Goal: Task Accomplishment & Management: Manage account settings

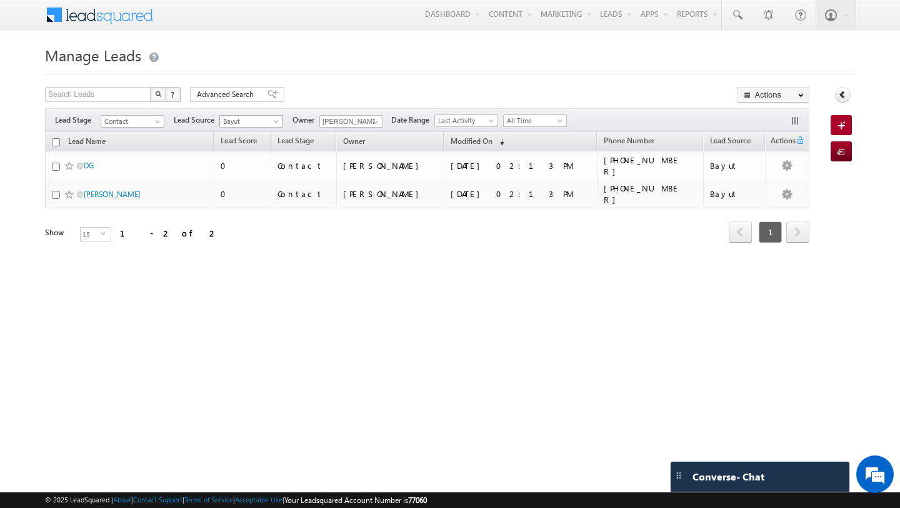
click at [274, 121] on span at bounding box center [278, 124] width 10 height 10
click at [233, 137] on link "All" at bounding box center [251, 134] width 63 height 11
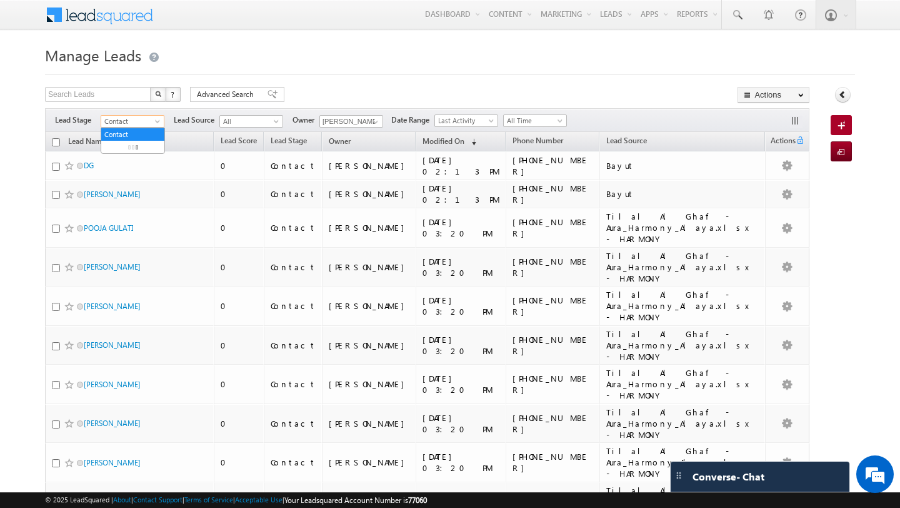
click at [155, 119] on span at bounding box center [159, 124] width 10 height 10
click at [125, 132] on link "All" at bounding box center [132, 134] width 63 height 11
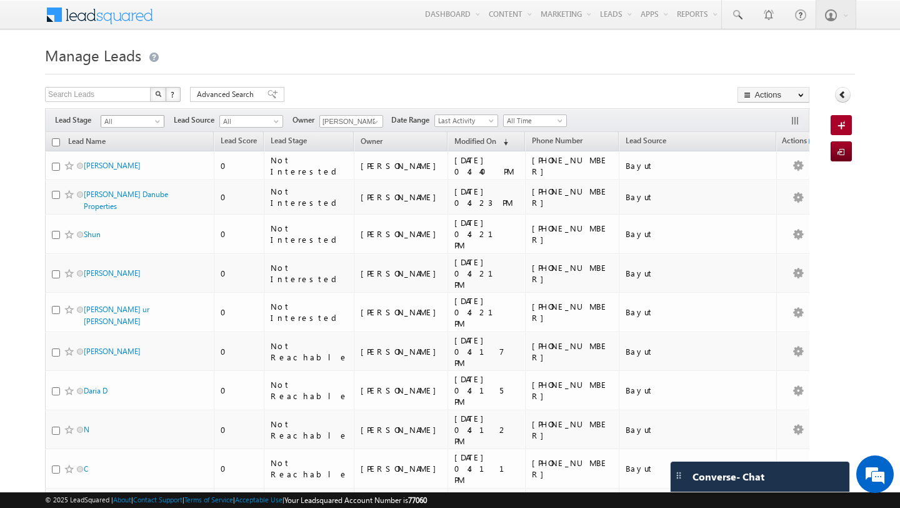
click at [155, 124] on span at bounding box center [159, 124] width 10 height 10
click at [153, 151] on link "Contact" at bounding box center [132, 146] width 63 height 11
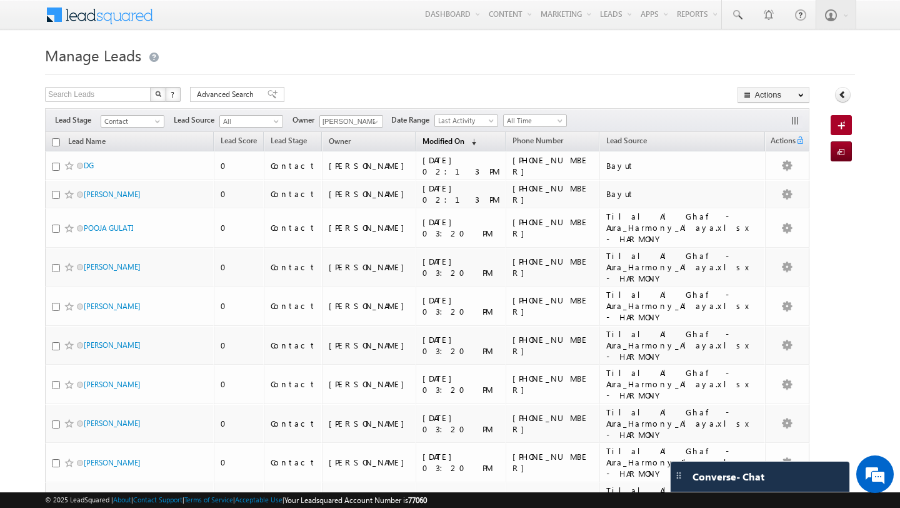
click at [423, 143] on span "Modified On" at bounding box center [444, 140] width 42 height 9
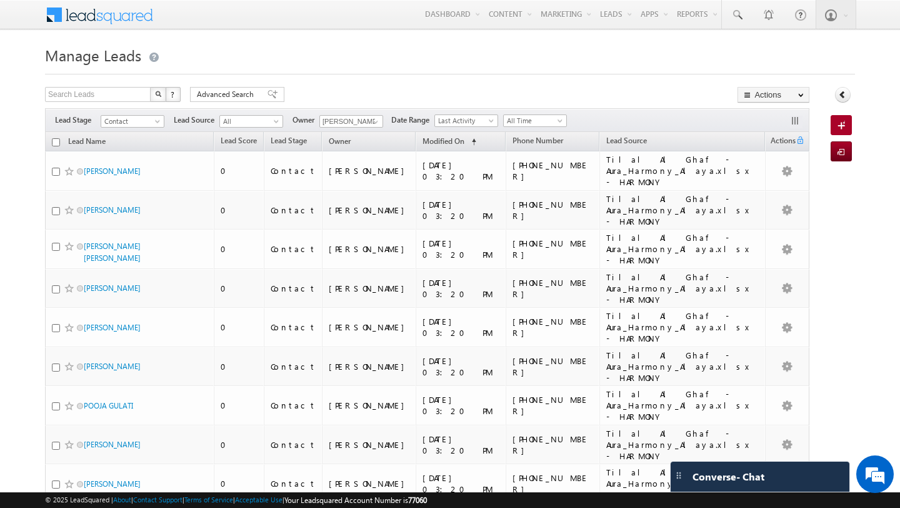
click at [459, 113] on div "Filters Lead Stage All Contact Prospect Qualified Meeting Sale Done Not Interes…" at bounding box center [427, 120] width 764 height 24
click at [461, 124] on span "Last Activity" at bounding box center [464, 120] width 59 height 11
click at [461, 159] on link "Modified On" at bounding box center [462, 158] width 63 height 11
click at [426, 141] on link "Modified On (sorted ascending)" at bounding box center [449, 142] width 66 height 16
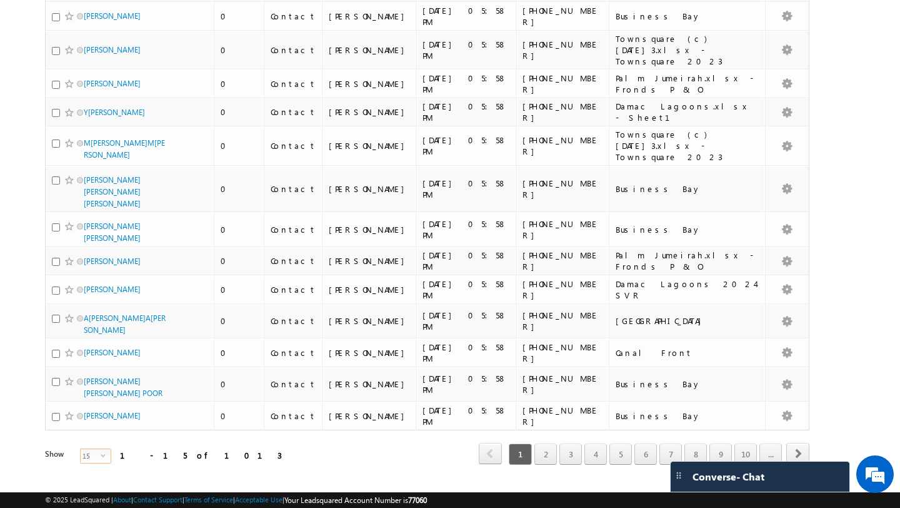
click at [89, 449] on span "15" at bounding box center [91, 456] width 20 height 14
click at [88, 466] on li "50" at bounding box center [88, 472] width 30 height 13
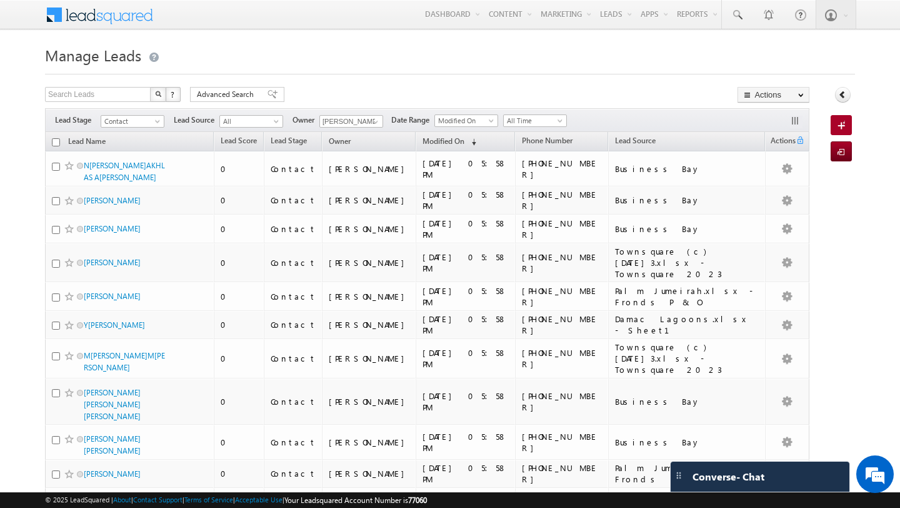
click at [57, 144] on input "checkbox" at bounding box center [56, 142] width 8 height 8
checkbox input "true"
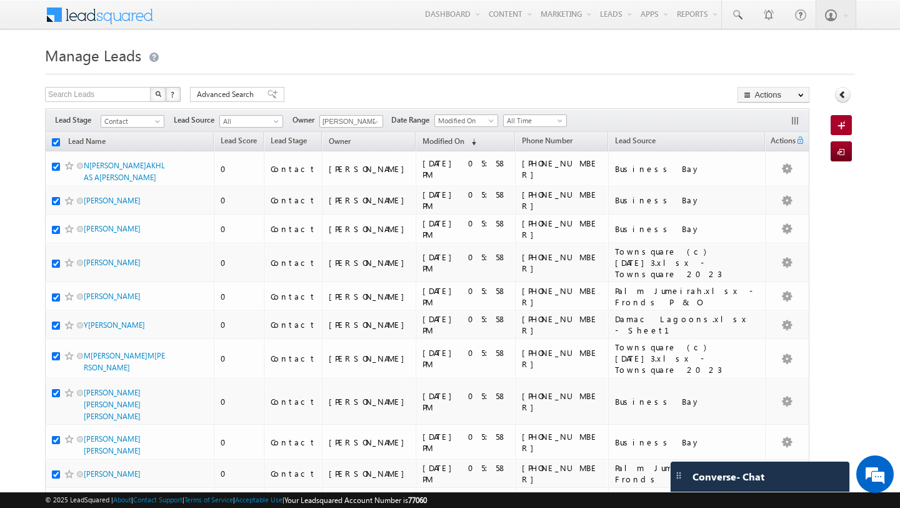
checkbox input "true"
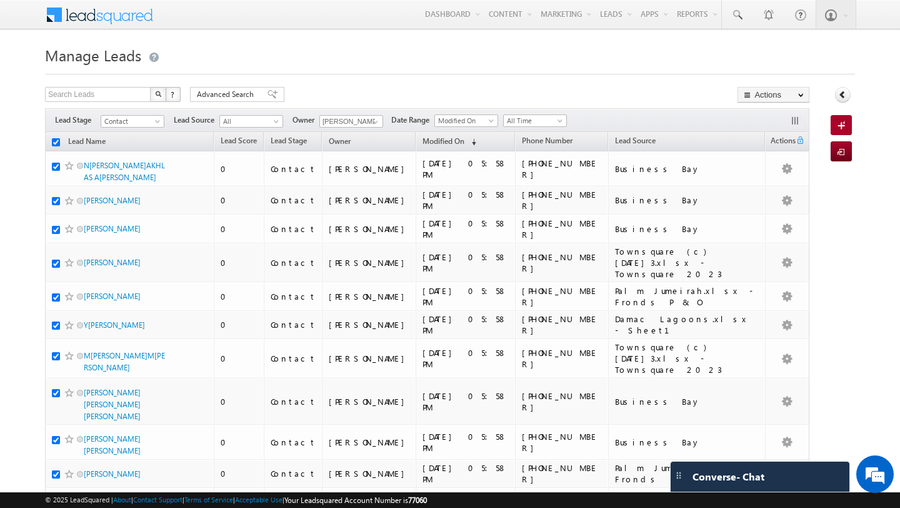
checkbox input "true"
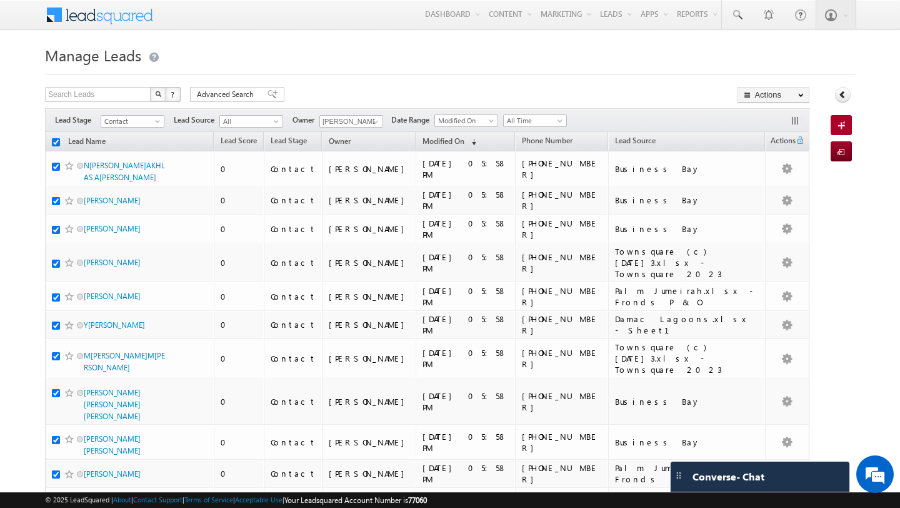
checkbox input "true"
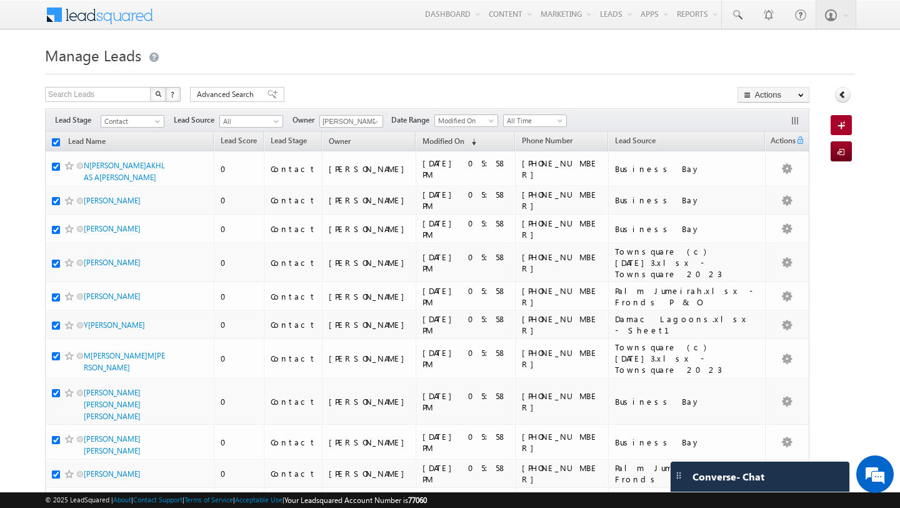
checkbox input "true"
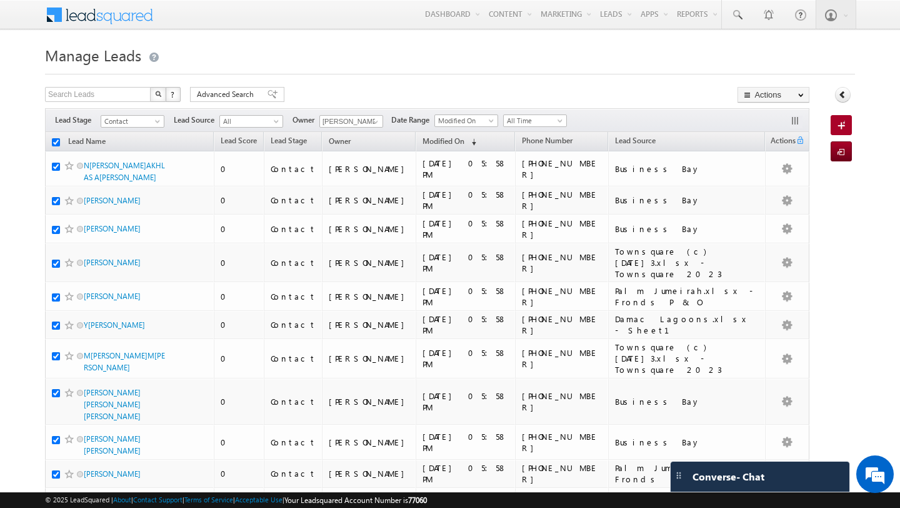
checkbox input "true"
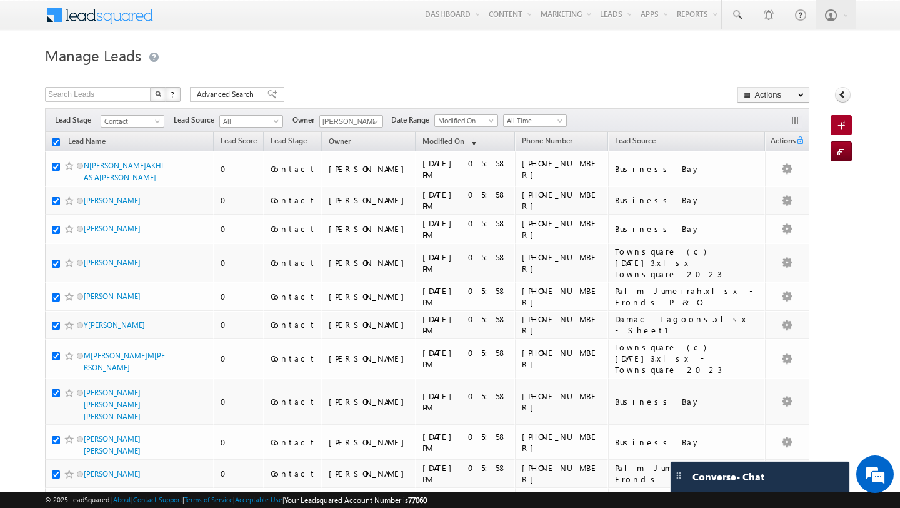
checkbox input "true"
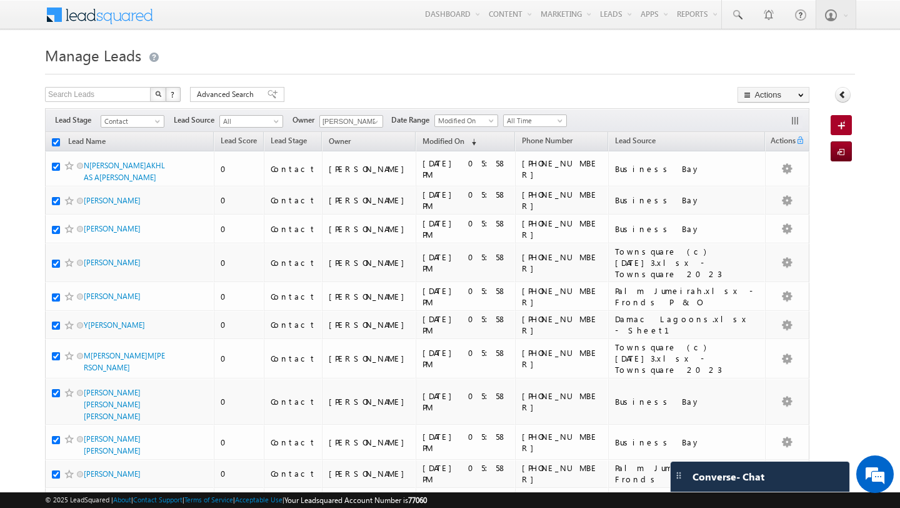
checkbox input "true"
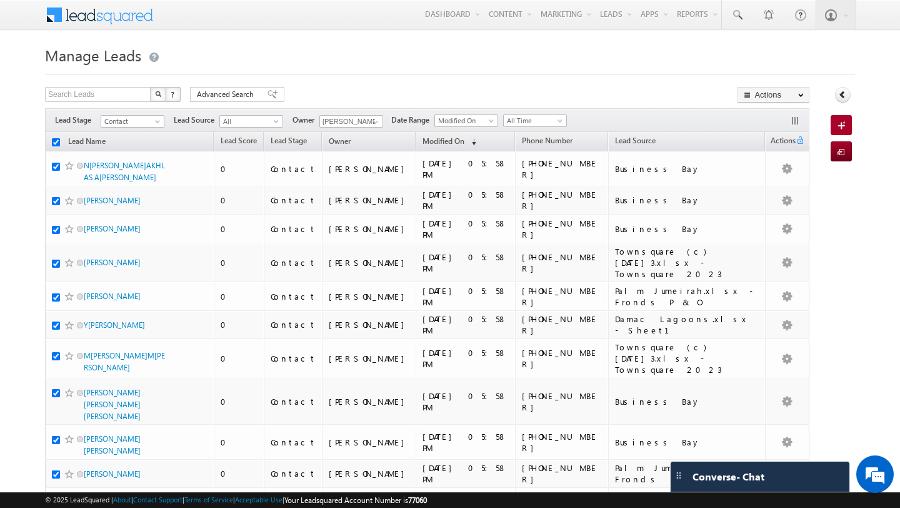
checkbox input "true"
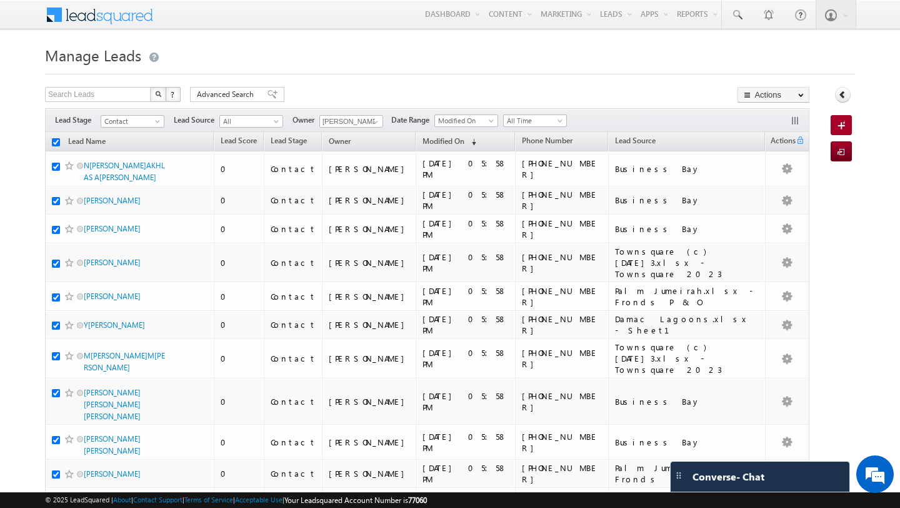
checkbox input "true"
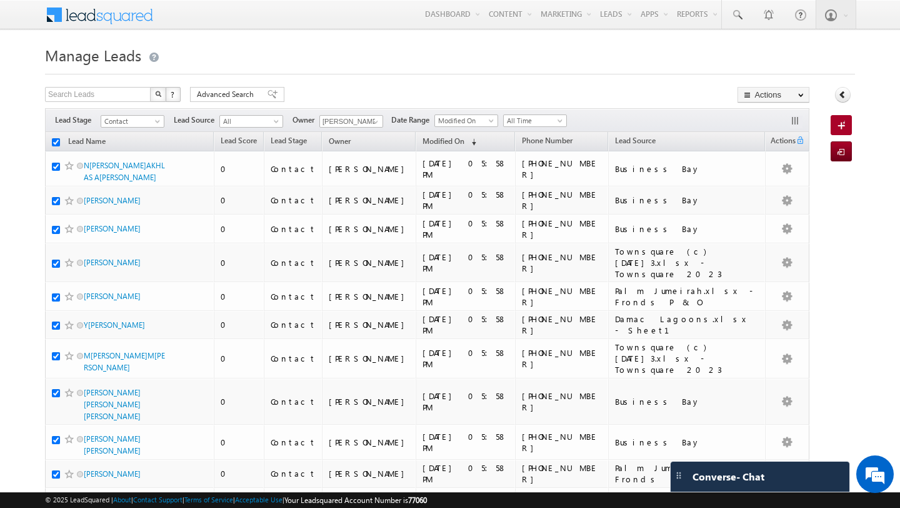
checkbox input "true"
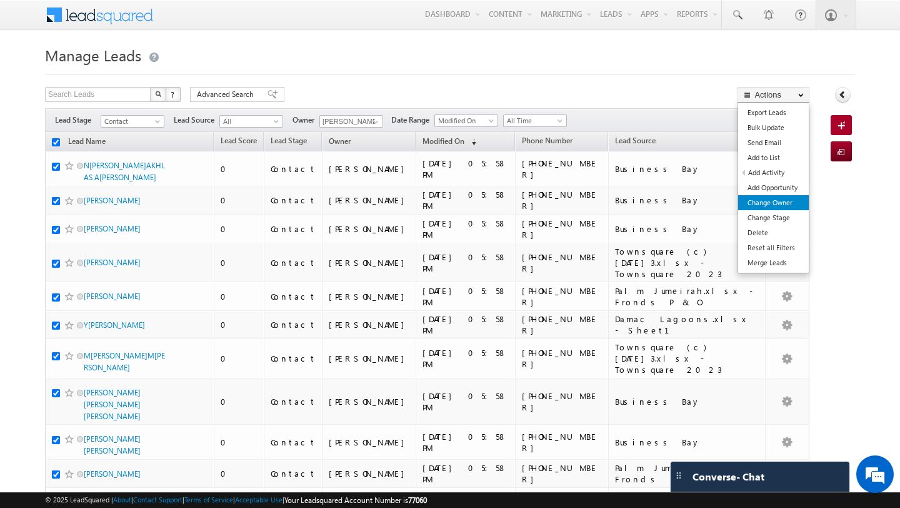
click at [771, 206] on link "Change Owner" at bounding box center [773, 202] width 71 height 15
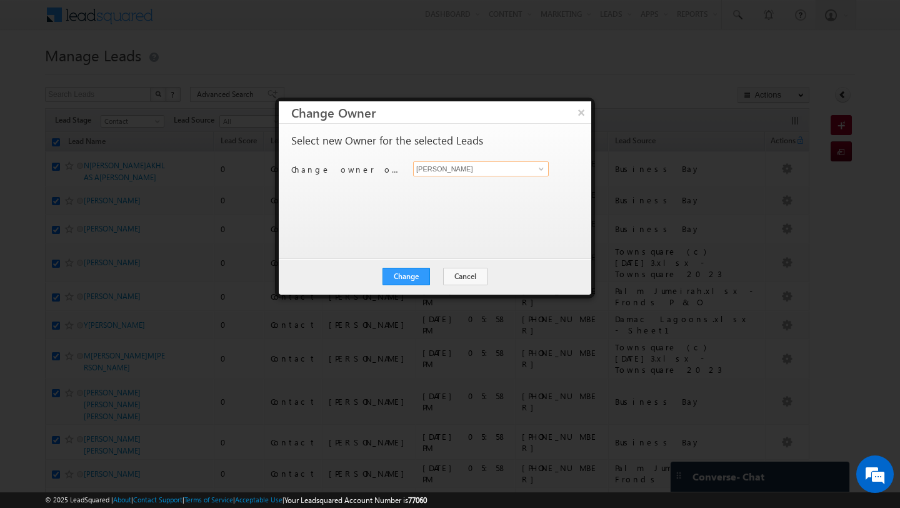
click at [458, 171] on input "[PERSON_NAME]" at bounding box center [481, 168] width 136 height 15
click at [456, 196] on span "nilesh.kalal@indglobal.ae" at bounding box center [474, 193] width 113 height 9
type input "Nilesh Kalal"
click at [411, 275] on button "Change" at bounding box center [407, 277] width 48 height 18
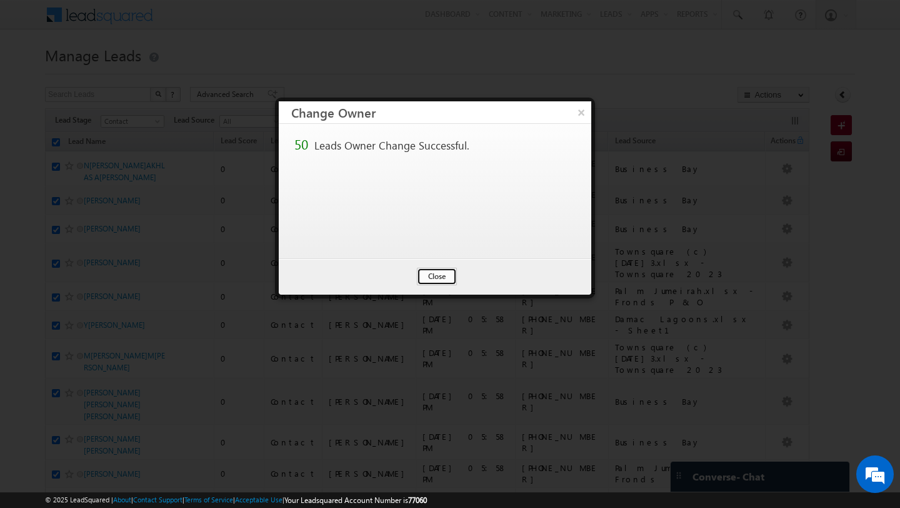
click at [429, 274] on button "Close" at bounding box center [437, 277] width 40 height 18
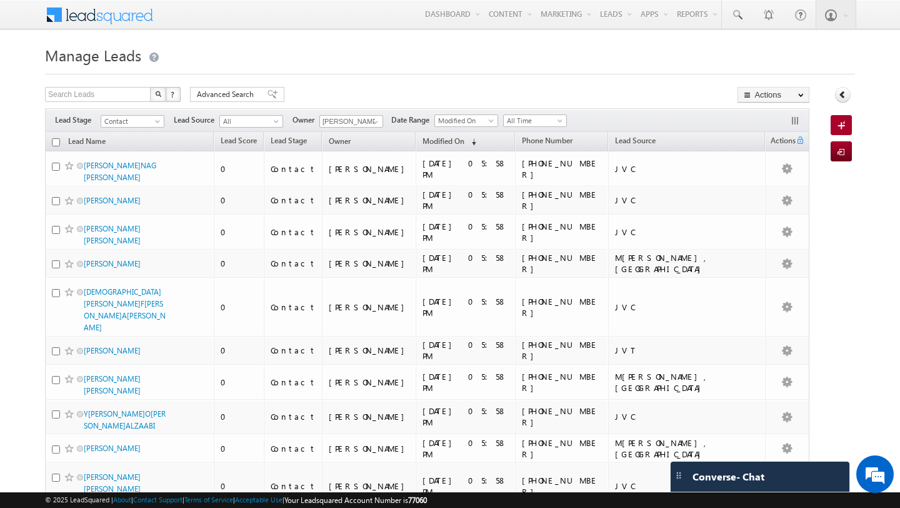
click at [56, 143] on input "checkbox" at bounding box center [56, 142] width 8 height 8
checkbox input "true"
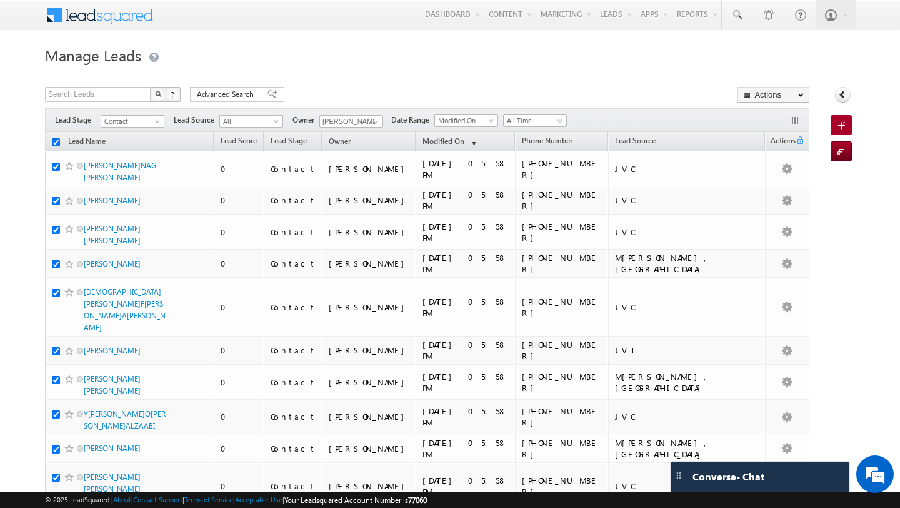
checkbox input "true"
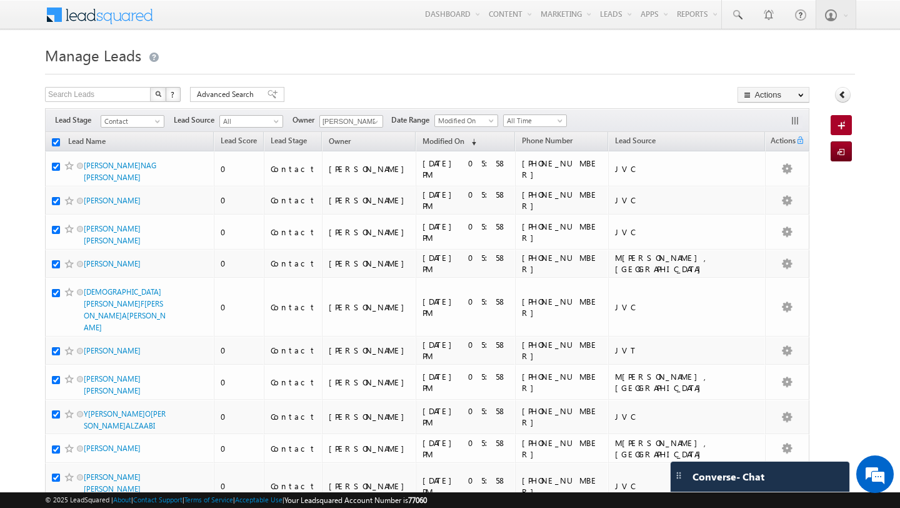
checkbox input "true"
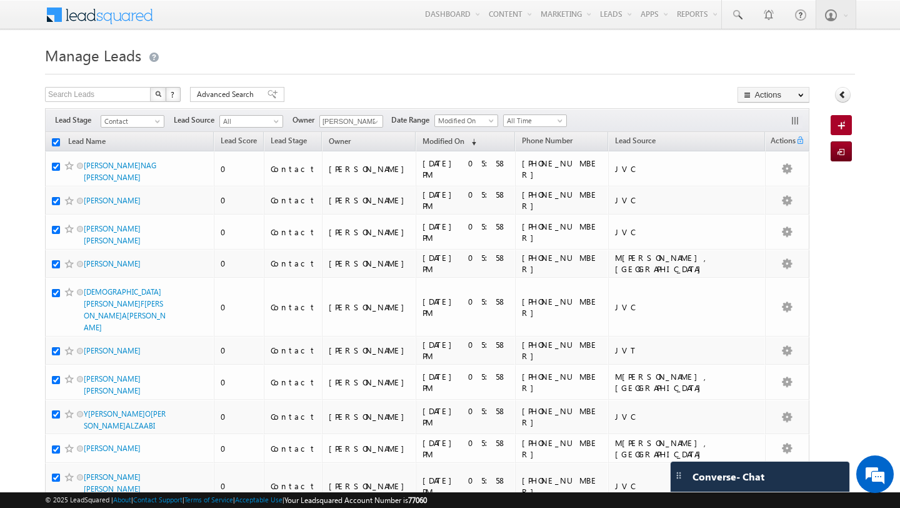
checkbox input "true"
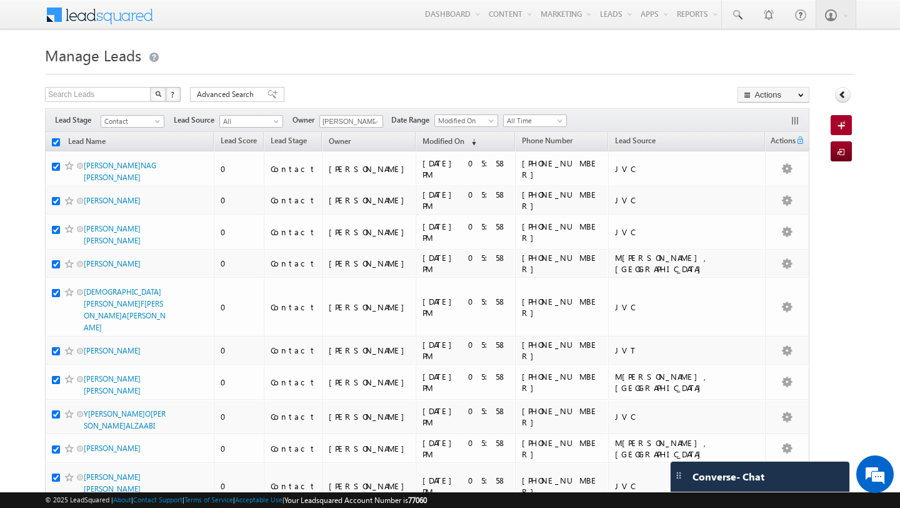
checkbox input "true"
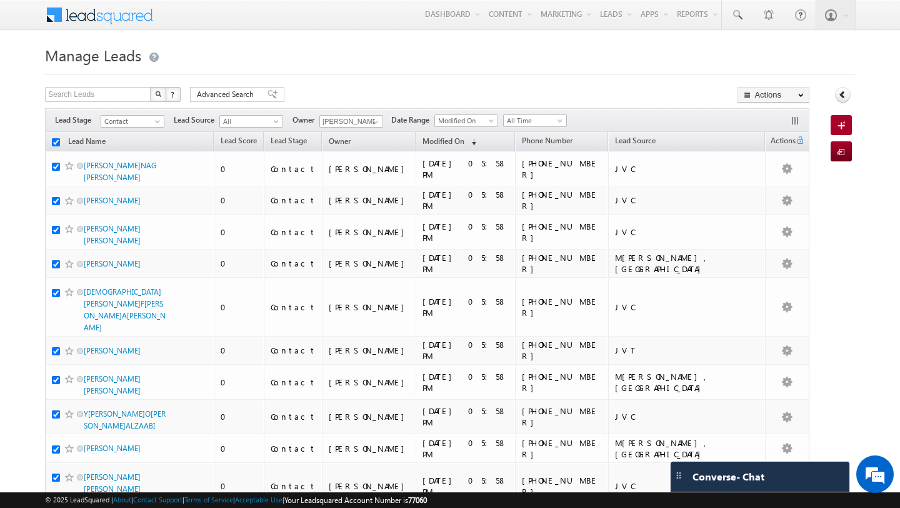
checkbox input "true"
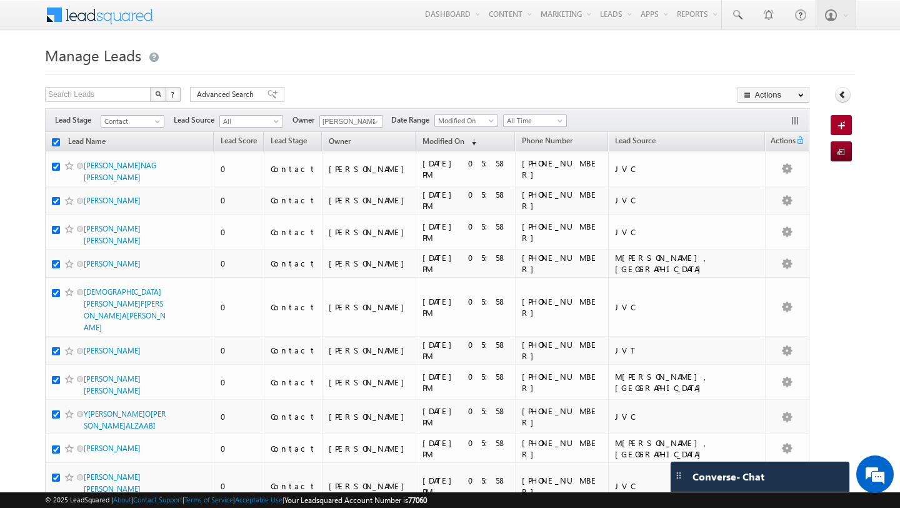
checkbox input "true"
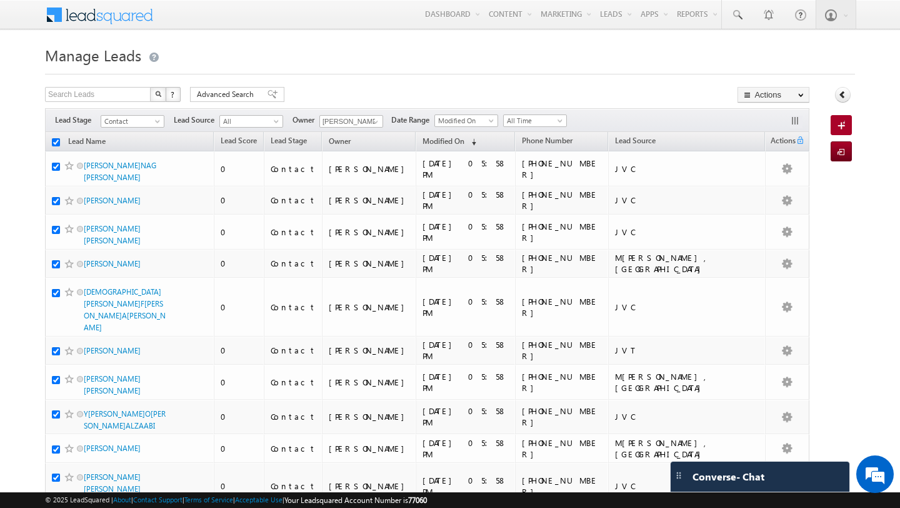
checkbox input "true"
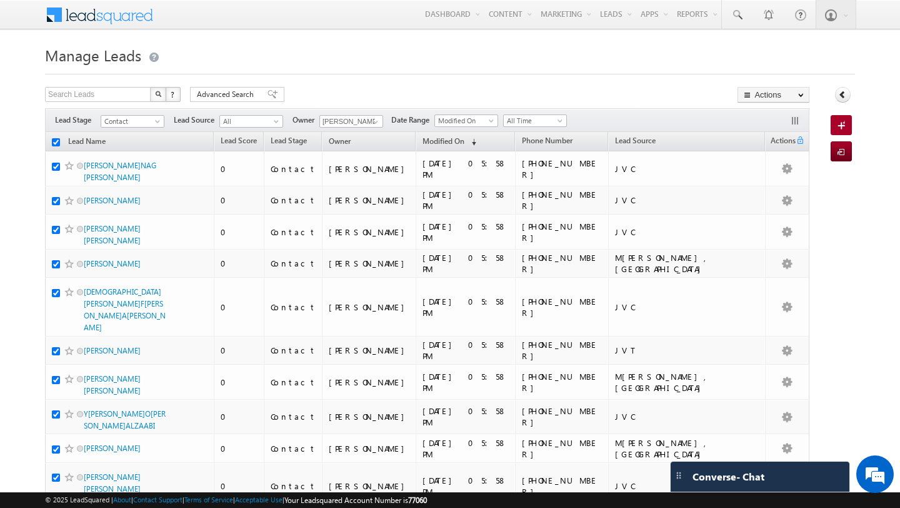
checkbox input "true"
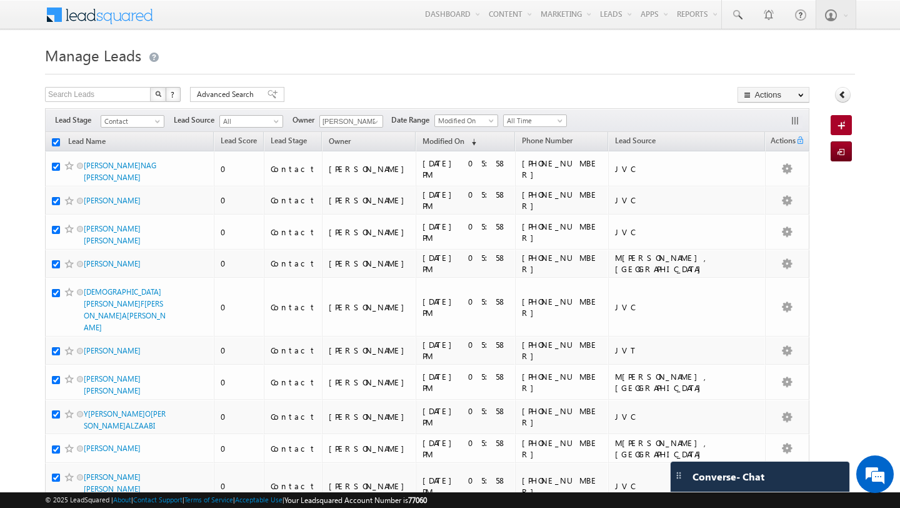
checkbox input "true"
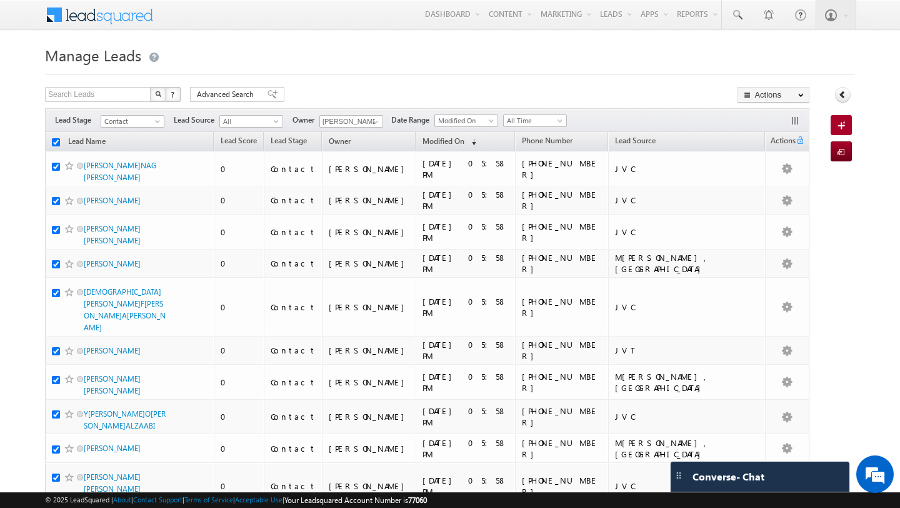
checkbox input "true"
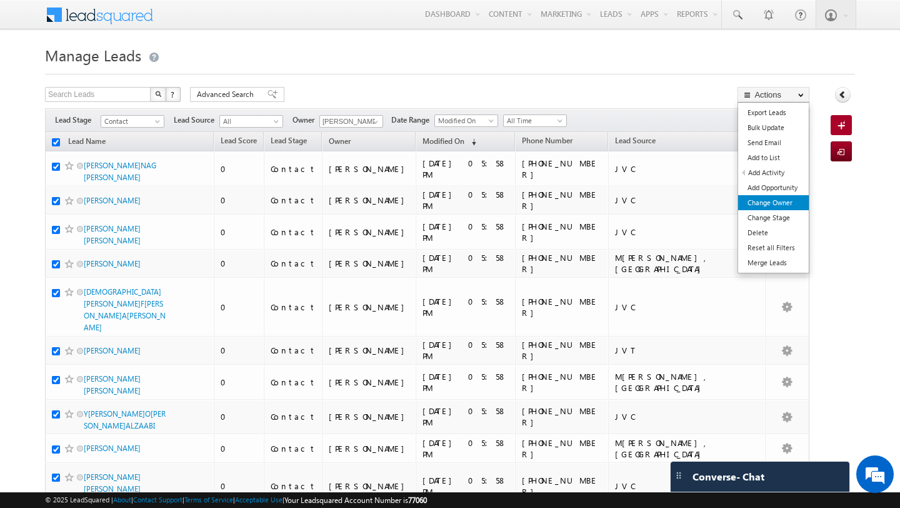
click at [756, 204] on link "Change Owner" at bounding box center [773, 202] width 71 height 15
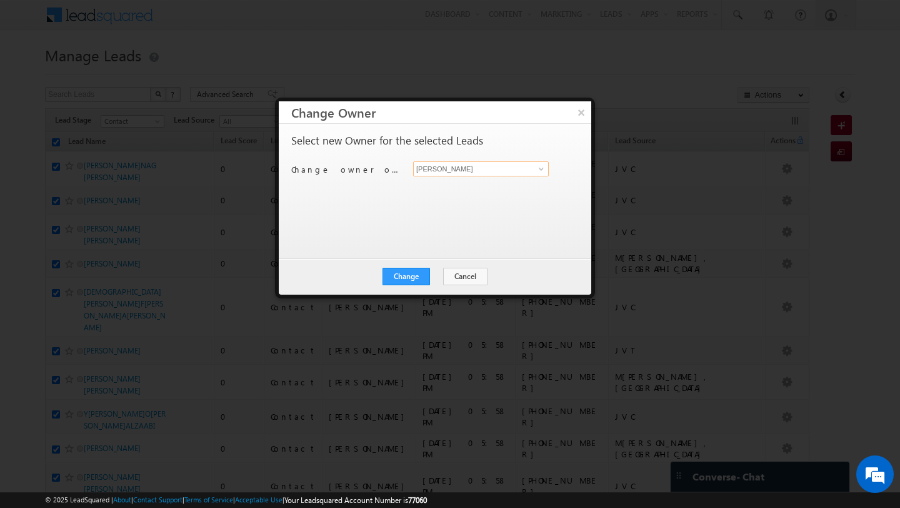
click at [426, 169] on input "[PERSON_NAME]" at bounding box center [481, 168] width 136 height 15
click at [434, 188] on link "Disha Chouhan disha.chouhan@indglobal.ae" at bounding box center [481, 188] width 136 height 24
type input "Disha Chouhan"
click at [413, 266] on div "Change Cancel Close" at bounding box center [435, 276] width 313 height 36
click at [413, 278] on button "Change" at bounding box center [407, 277] width 48 height 18
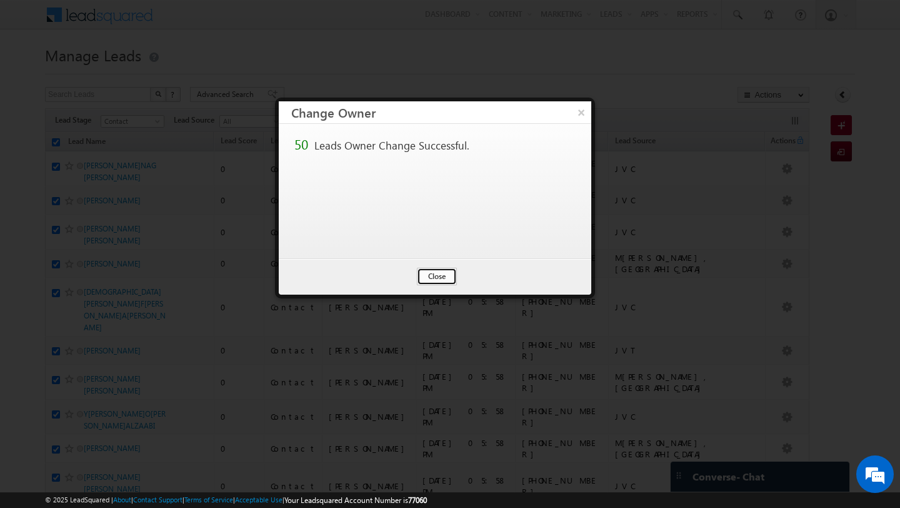
click at [434, 273] on button "Close" at bounding box center [437, 277] width 40 height 18
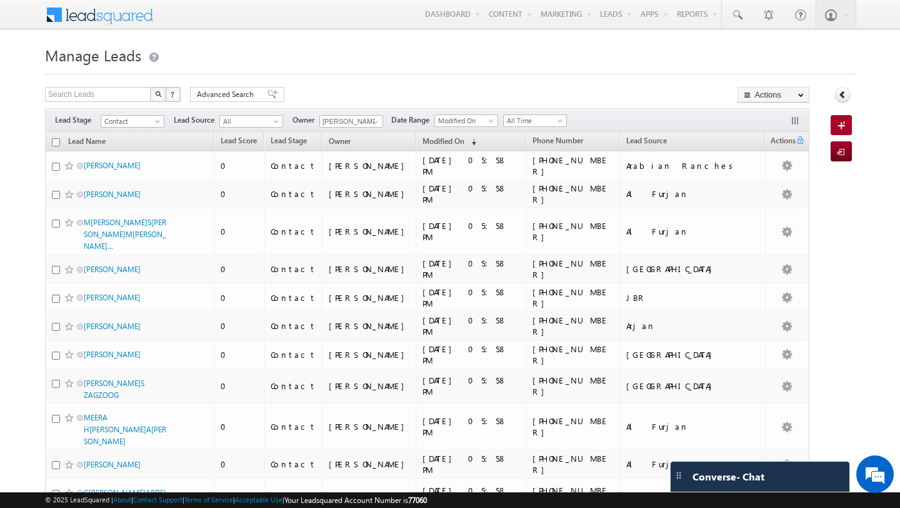
click at [56, 144] on input "checkbox" at bounding box center [56, 142] width 8 height 8
checkbox input "true"
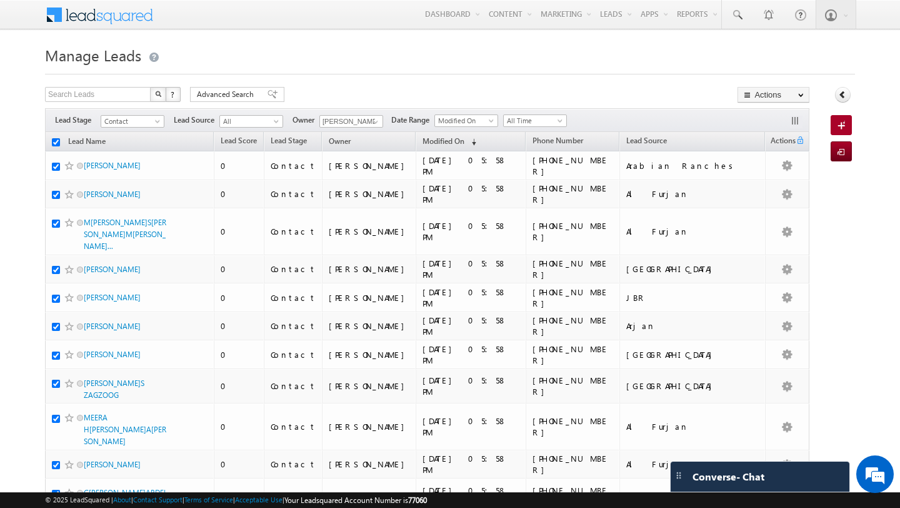
checkbox input "true"
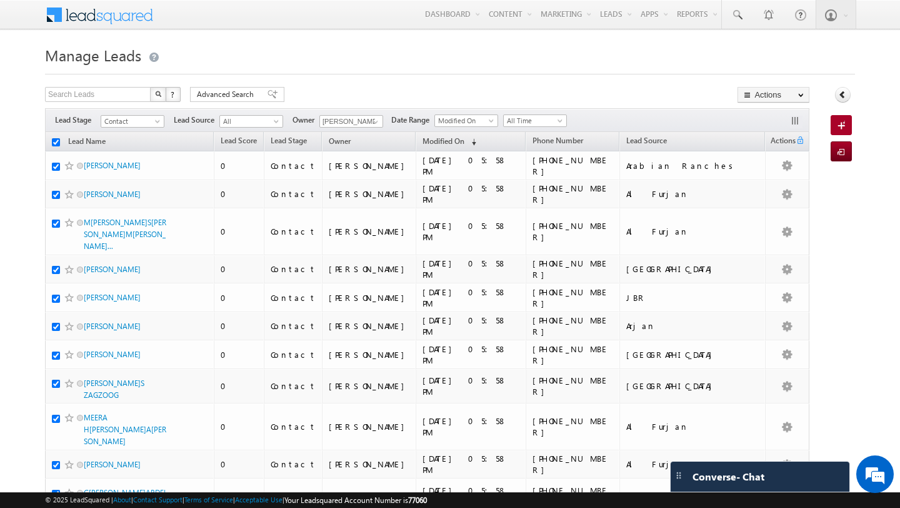
checkbox input "true"
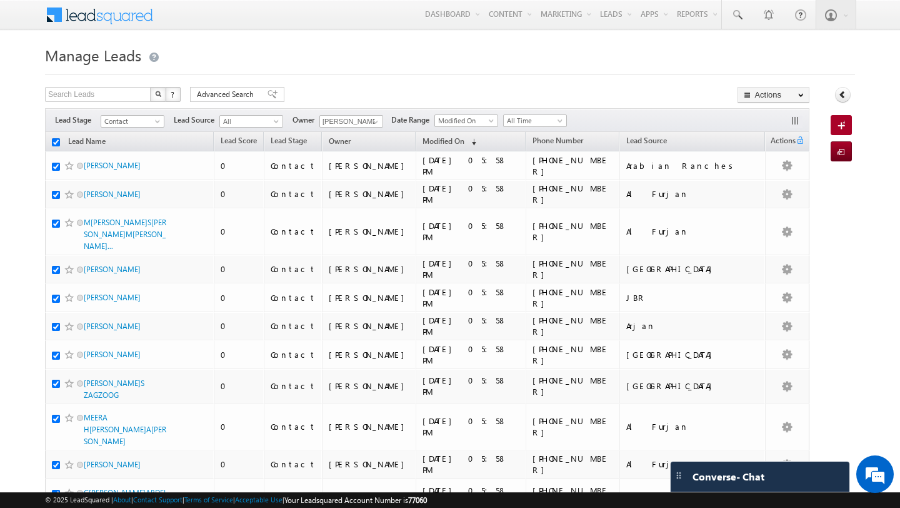
checkbox input "true"
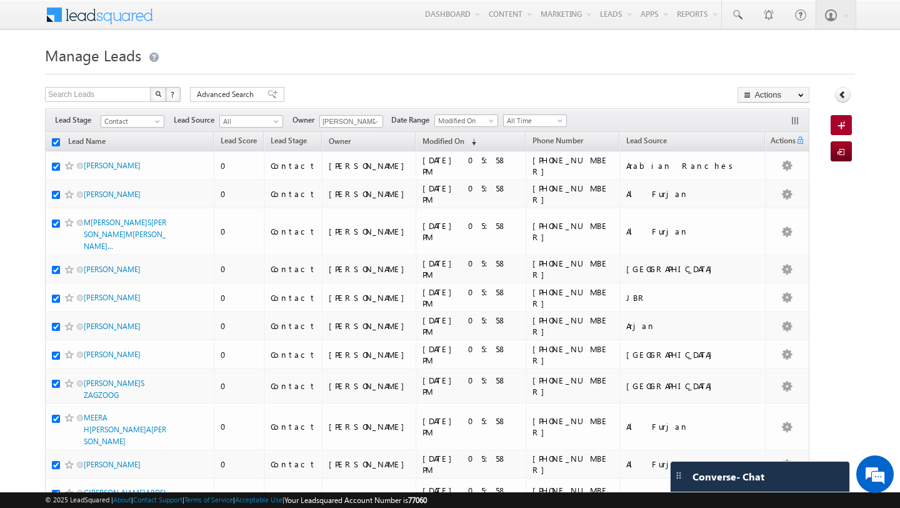
checkbox input "true"
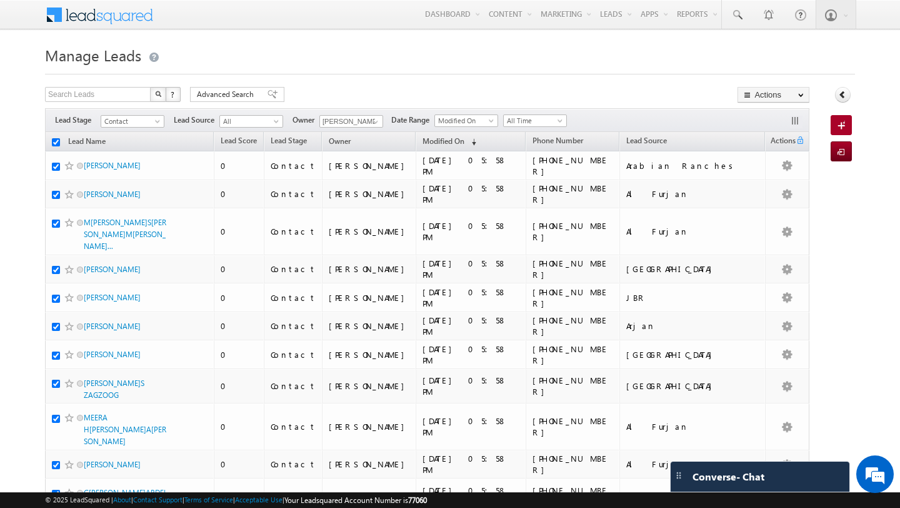
checkbox input "true"
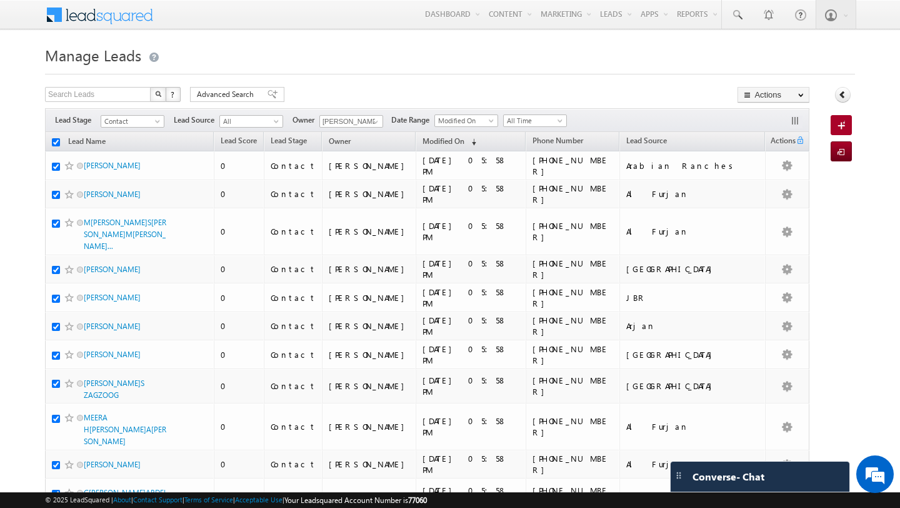
checkbox input "true"
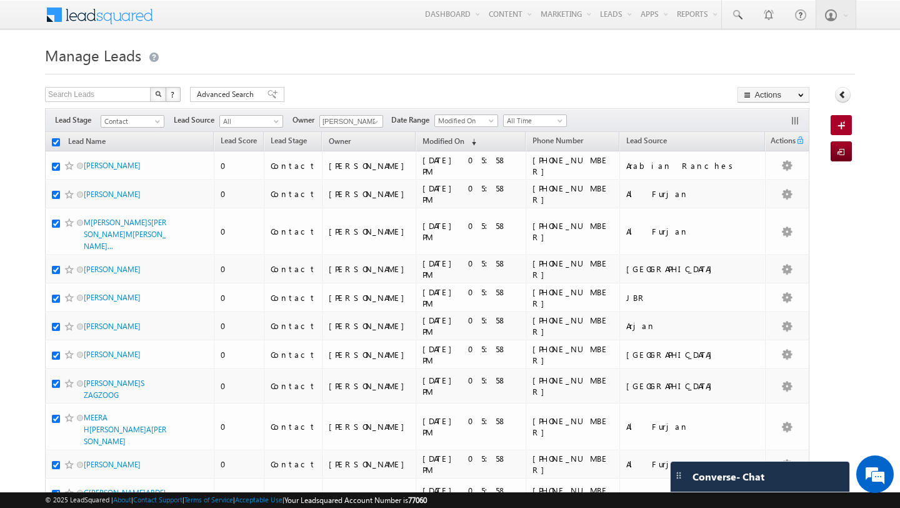
checkbox input "true"
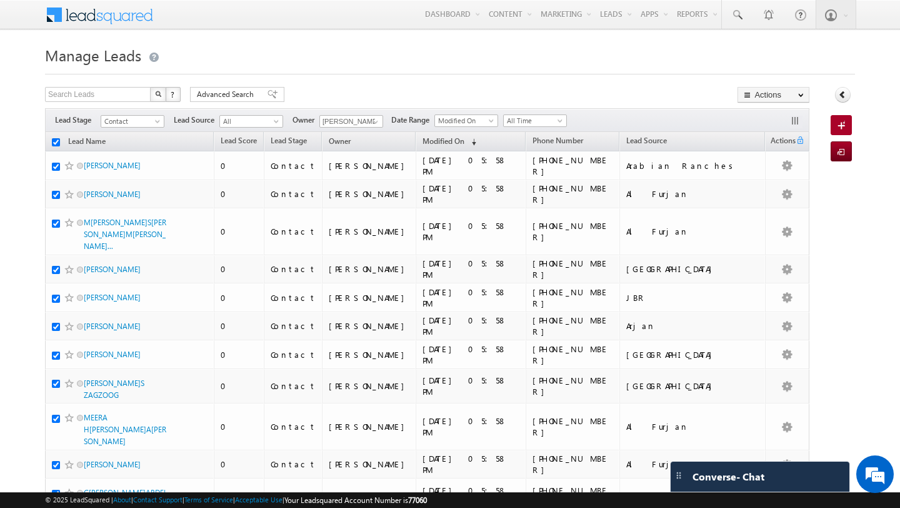
checkbox input "true"
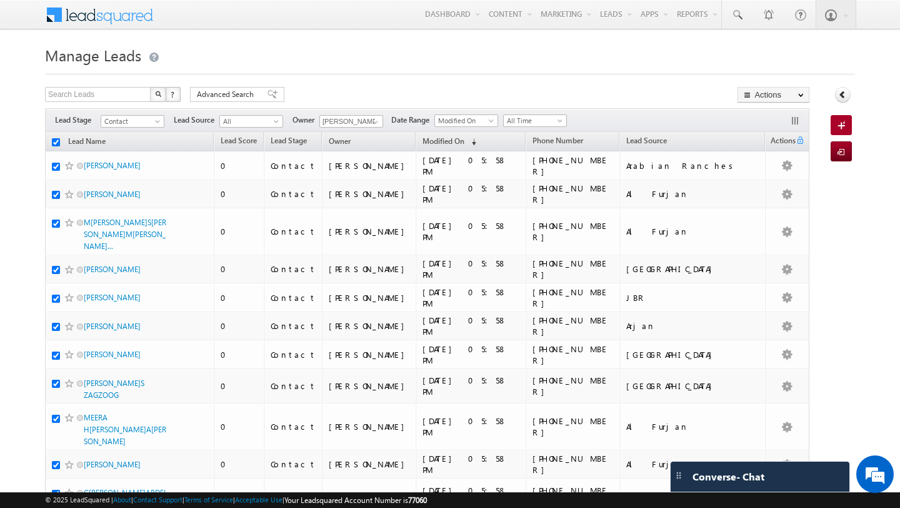
checkbox input "true"
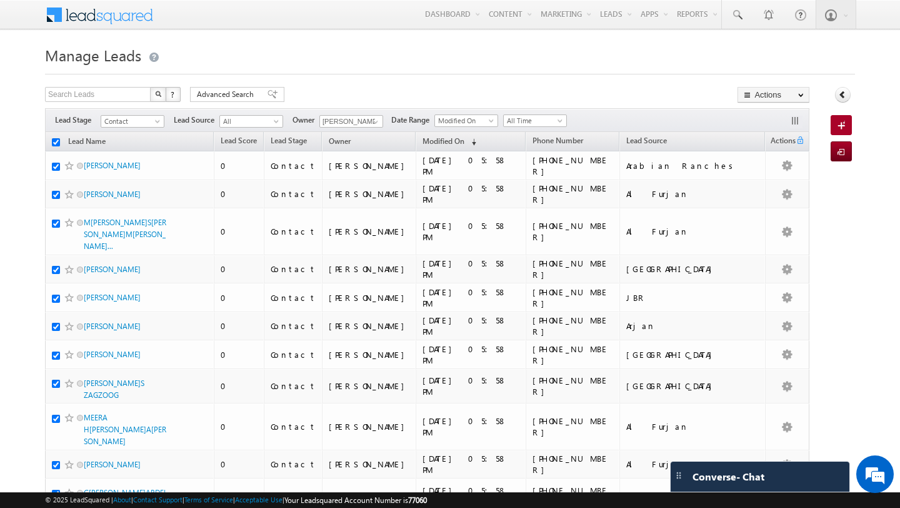
checkbox input "true"
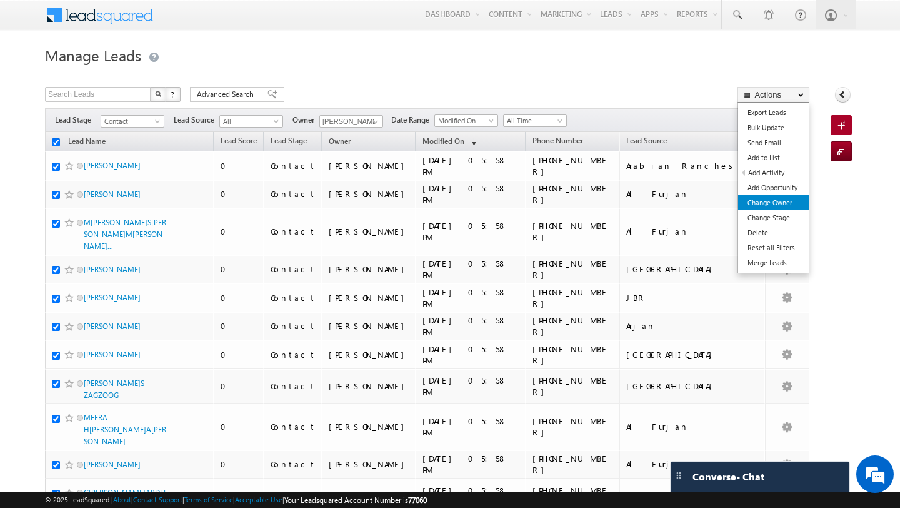
click at [754, 200] on link "Change Owner" at bounding box center [773, 202] width 71 height 15
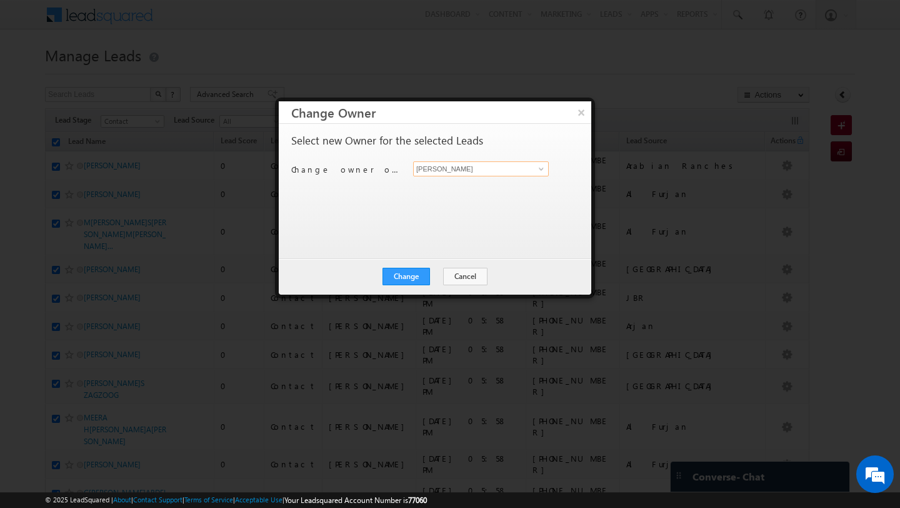
click at [432, 171] on input "[PERSON_NAME]" at bounding box center [481, 168] width 136 height 15
click at [439, 184] on link "Shubham Mhaske Shubham.Mhaske@indglobal.ae" at bounding box center [481, 188] width 136 height 24
type input "Shubham Mhaske"
click at [421, 274] on button "Change" at bounding box center [407, 277] width 48 height 18
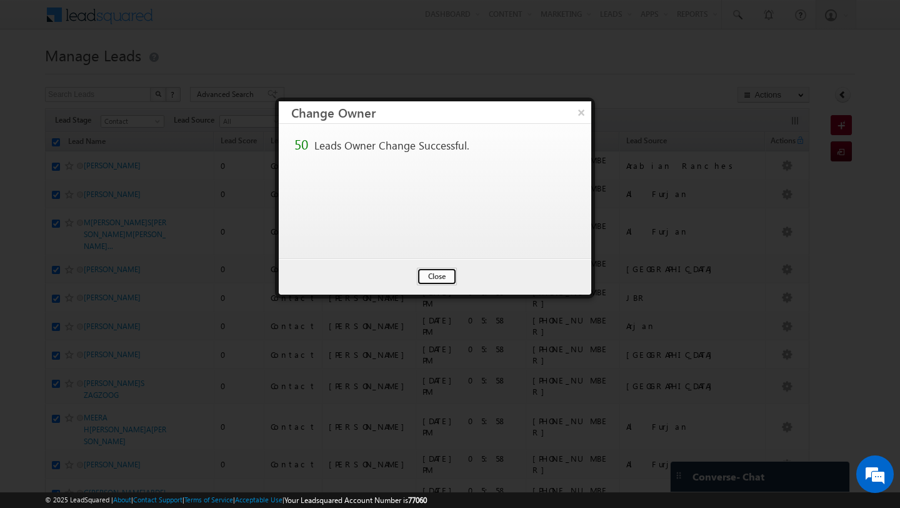
click at [434, 276] on button "Close" at bounding box center [437, 277] width 40 height 18
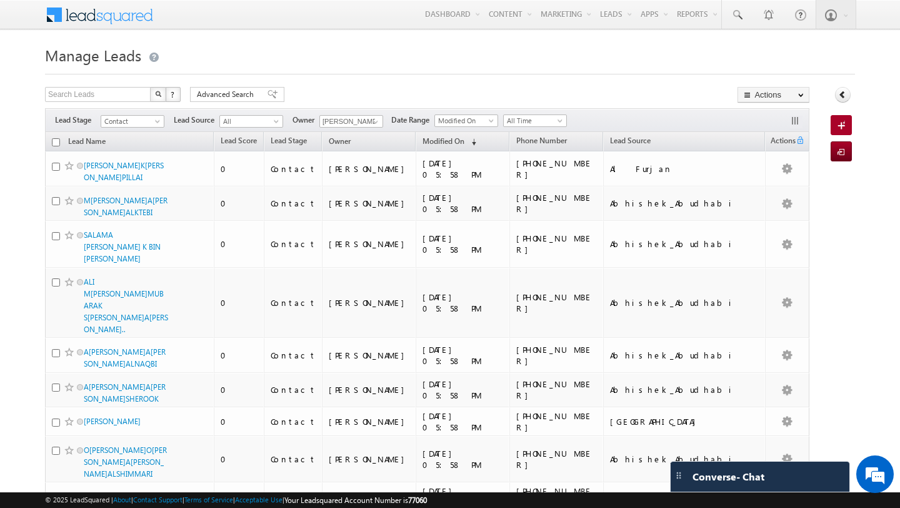
click at [57, 139] on input "checkbox" at bounding box center [56, 142] width 8 height 8
checkbox input "true"
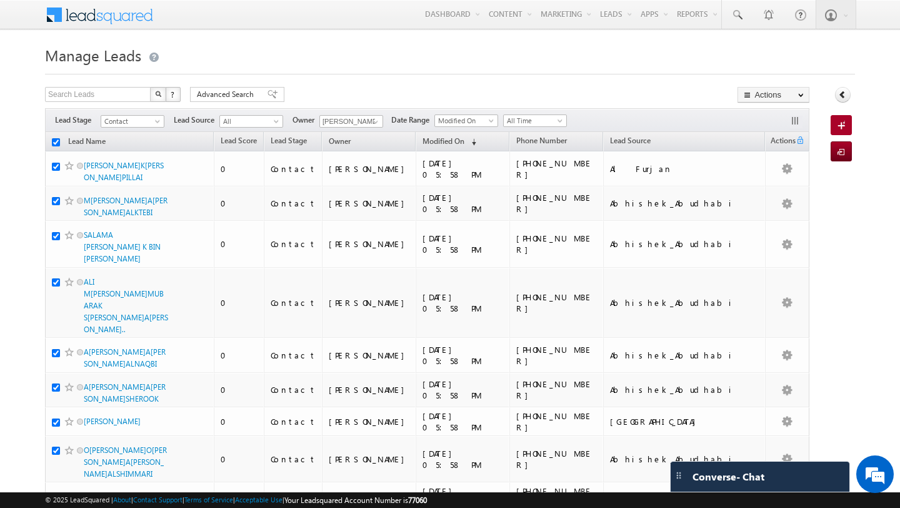
checkbox input "true"
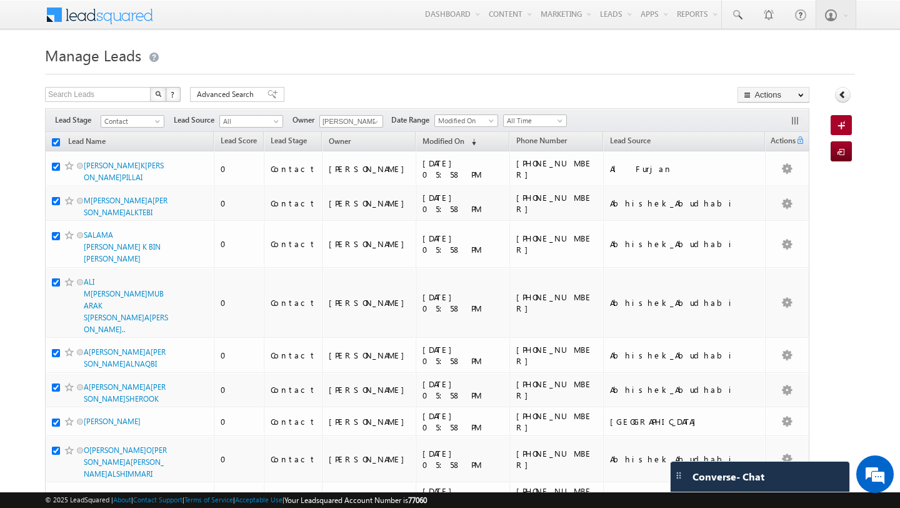
checkbox input "true"
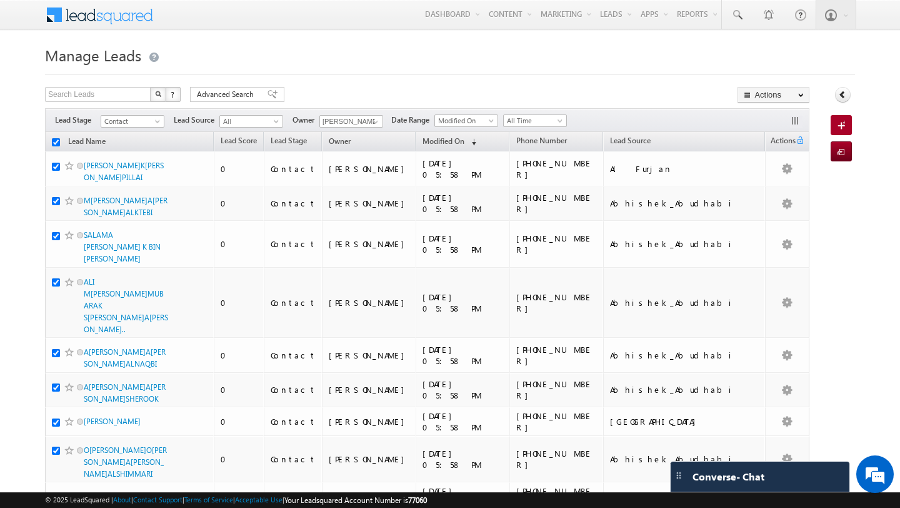
checkbox input "true"
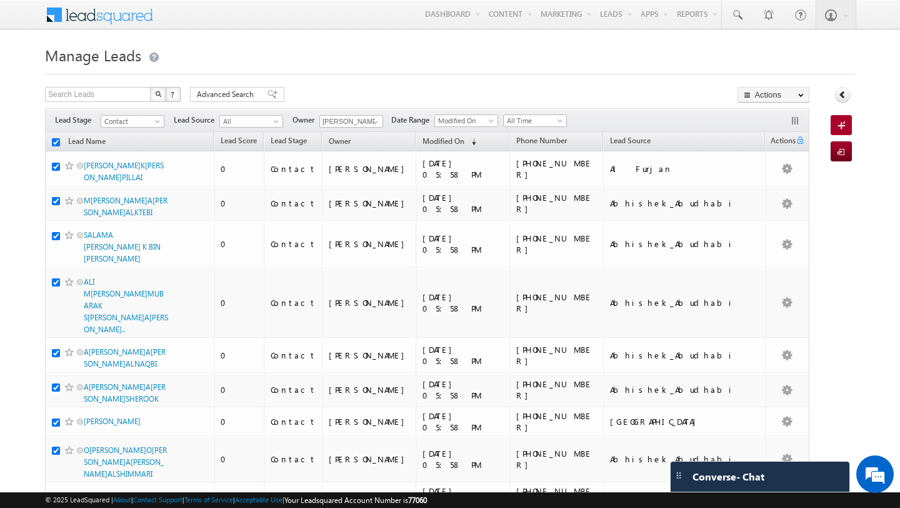
checkbox input "true"
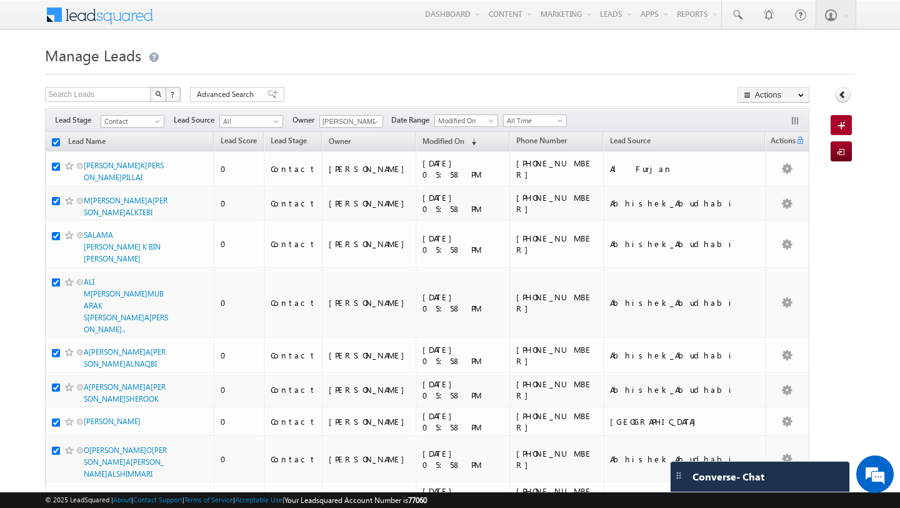
checkbox input "true"
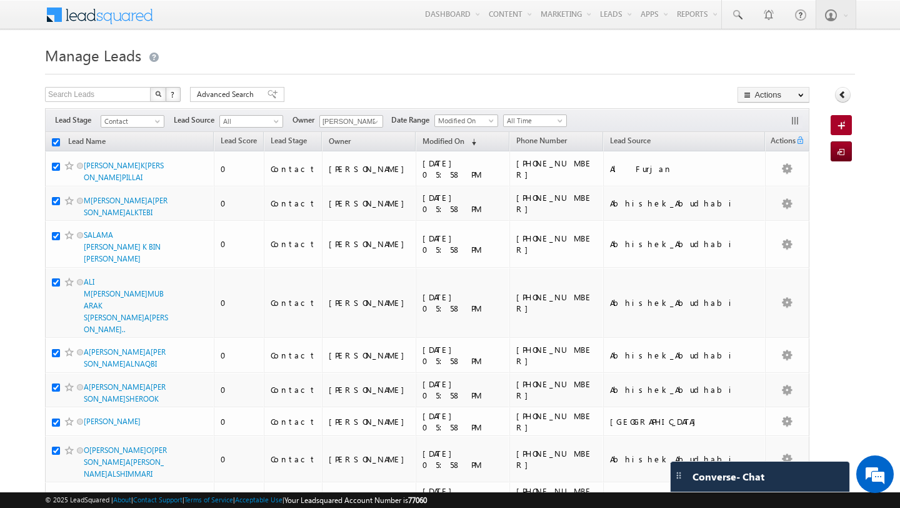
checkbox input "true"
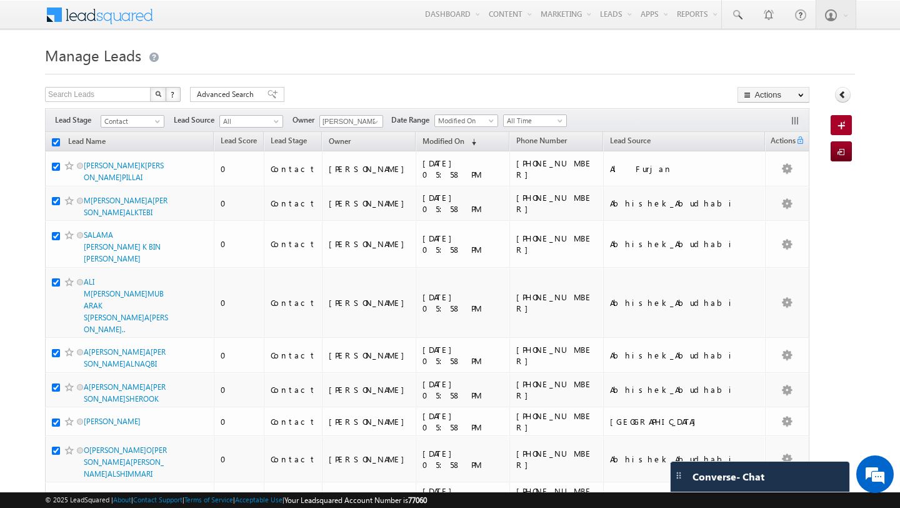
checkbox input "true"
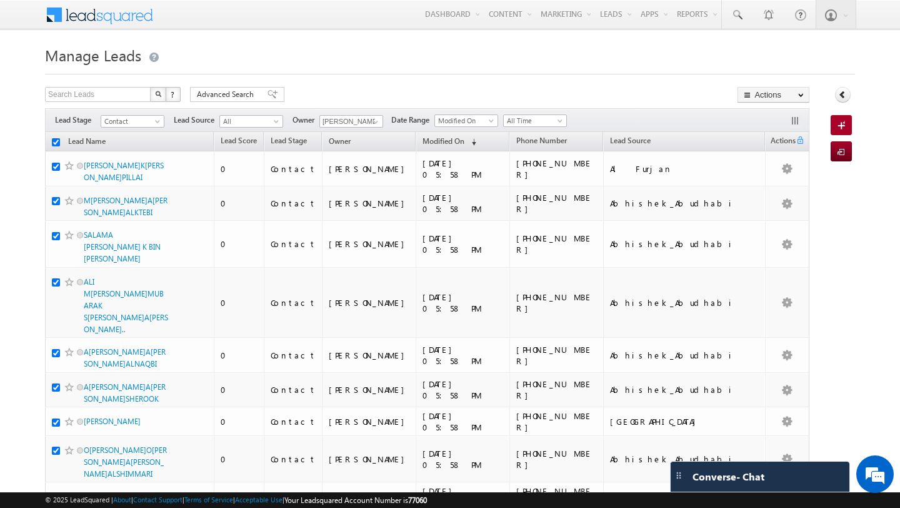
checkbox input "true"
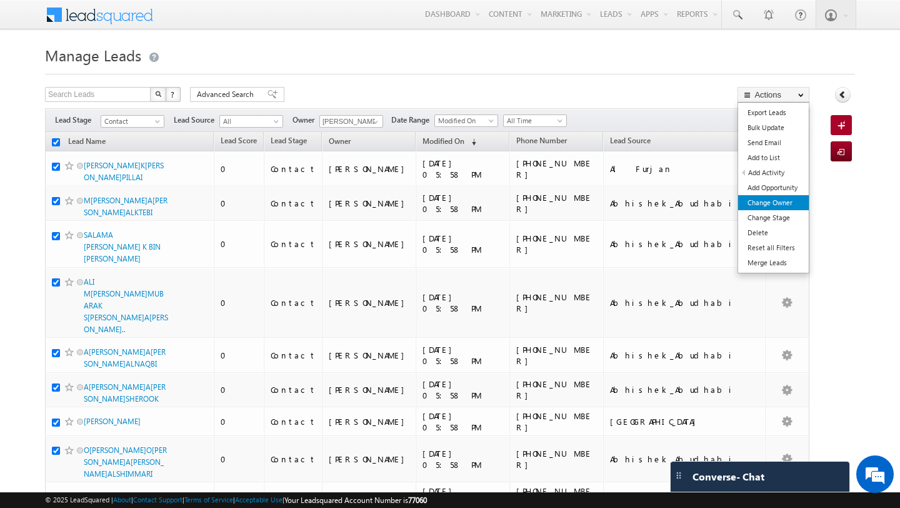
click at [763, 206] on link "Change Owner" at bounding box center [773, 202] width 71 height 15
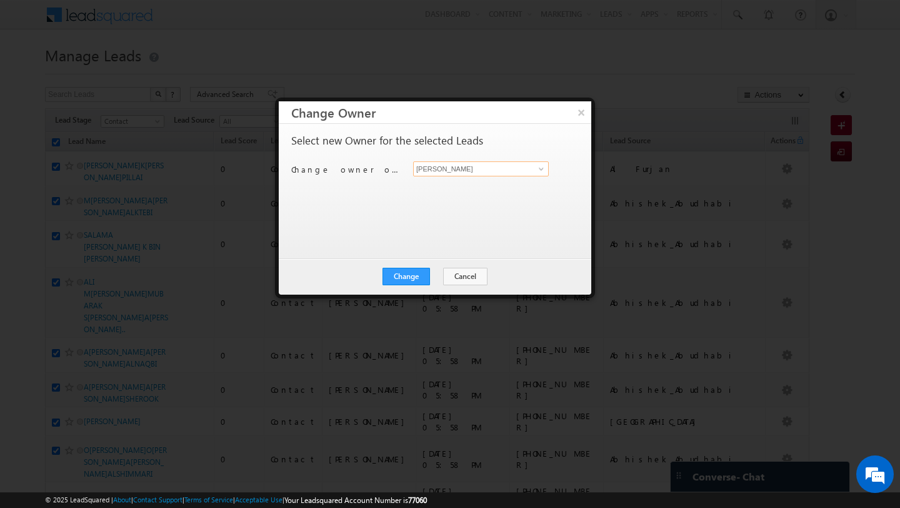
click at [421, 169] on input "[PERSON_NAME]" at bounding box center [481, 168] width 136 height 15
click at [442, 187] on link "MANISH AHIRWAR manish.ahirwar@indglobal.ae" at bounding box center [481, 188] width 136 height 24
click at [413, 276] on button "Change" at bounding box center [407, 277] width 48 height 18
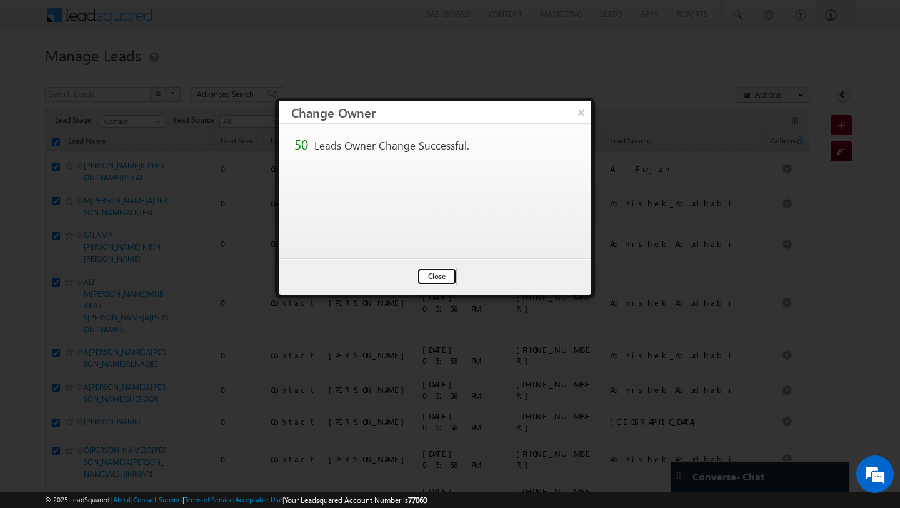
click at [442, 278] on button "Close" at bounding box center [437, 277] width 40 height 18
